Goal: Information Seeking & Learning: Understand process/instructions

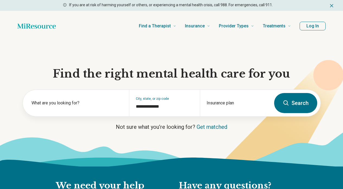
type input "**********"
click at [313, 24] on button "Log In" at bounding box center [313, 26] width 26 height 9
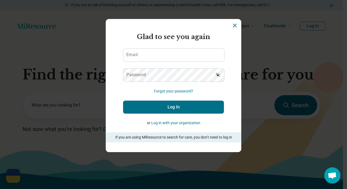
click at [236, 25] on icon "Dismiss" at bounding box center [235, 25] width 7 height 7
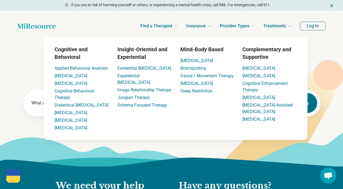
click at [310, 39] on div "Find a Therapist Mental Health Conditions [MEDICAL_DATA] Anxiety [MEDICAL_DATA]…" at bounding box center [171, 26] width 343 height 30
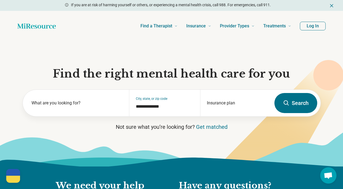
click at [320, 24] on button "Log In" at bounding box center [313, 26] width 26 height 9
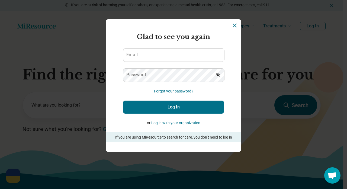
click at [198, 47] on form "Glad to see you again Email Password Forgot your password? Log In or Log in wit…" at bounding box center [173, 87] width 101 height 110
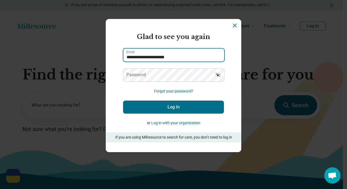
type input "**********"
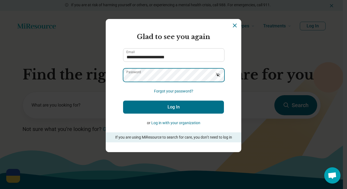
click at [174, 107] on button "Log In" at bounding box center [173, 107] width 101 height 13
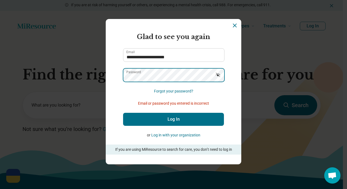
click at [174, 119] on button "Log In" at bounding box center [173, 119] width 101 height 13
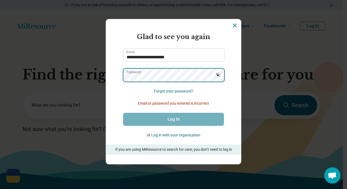
click at [174, 119] on button "Log In" at bounding box center [173, 119] width 101 height 13
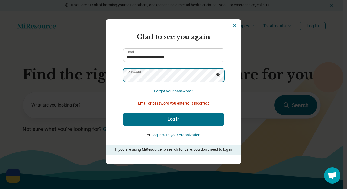
click at [174, 119] on button "Log In" at bounding box center [173, 119] width 101 height 13
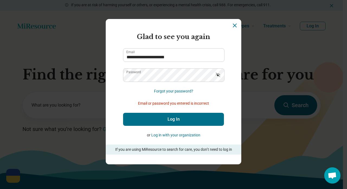
click at [233, 27] on icon "Dismiss" at bounding box center [234, 25] width 3 height 3
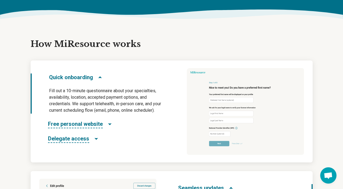
scroll to position [241, 0]
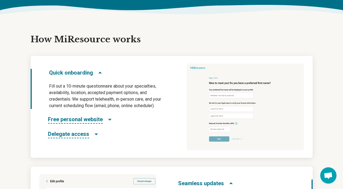
click at [98, 120] on span "Free personal website" at bounding box center [75, 120] width 55 height 8
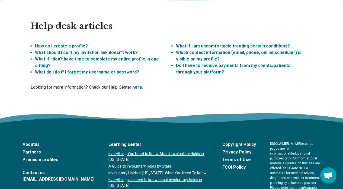
scroll to position [1475, 0]
click at [68, 43] on link "How do I create a profile?" at bounding box center [61, 45] width 53 height 5
